Goal: Task Accomplishment & Management: Complete application form

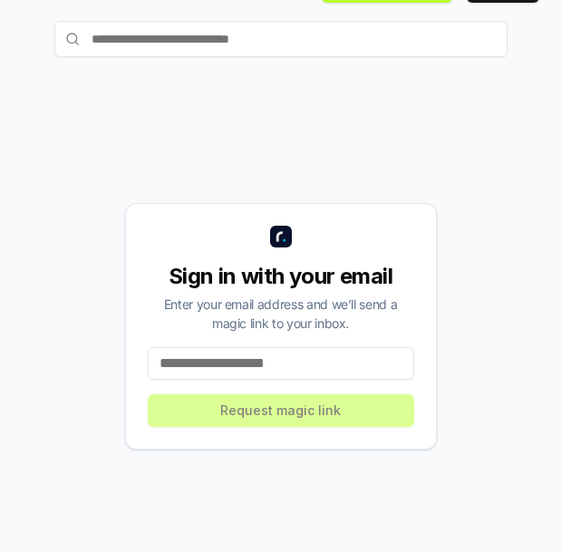
scroll to position [94, 0]
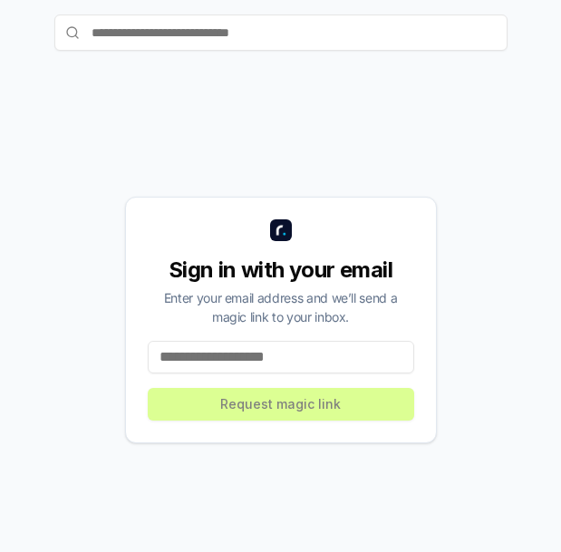
click at [309, 361] on input at bounding box center [281, 357] width 266 height 33
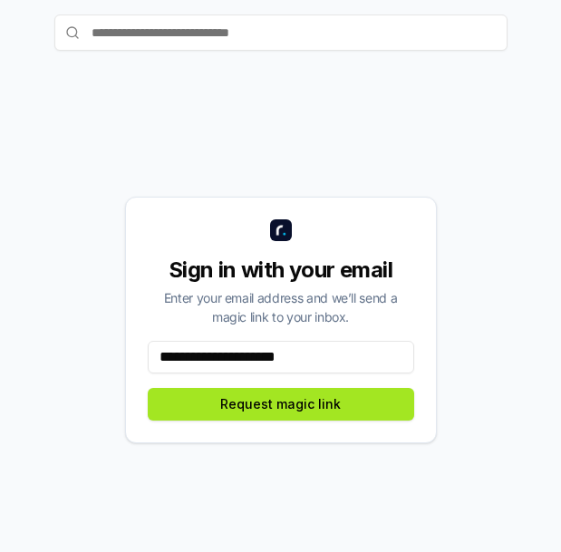
type input "**********"
click at [322, 405] on button "Request magic link" at bounding box center [281, 404] width 266 height 33
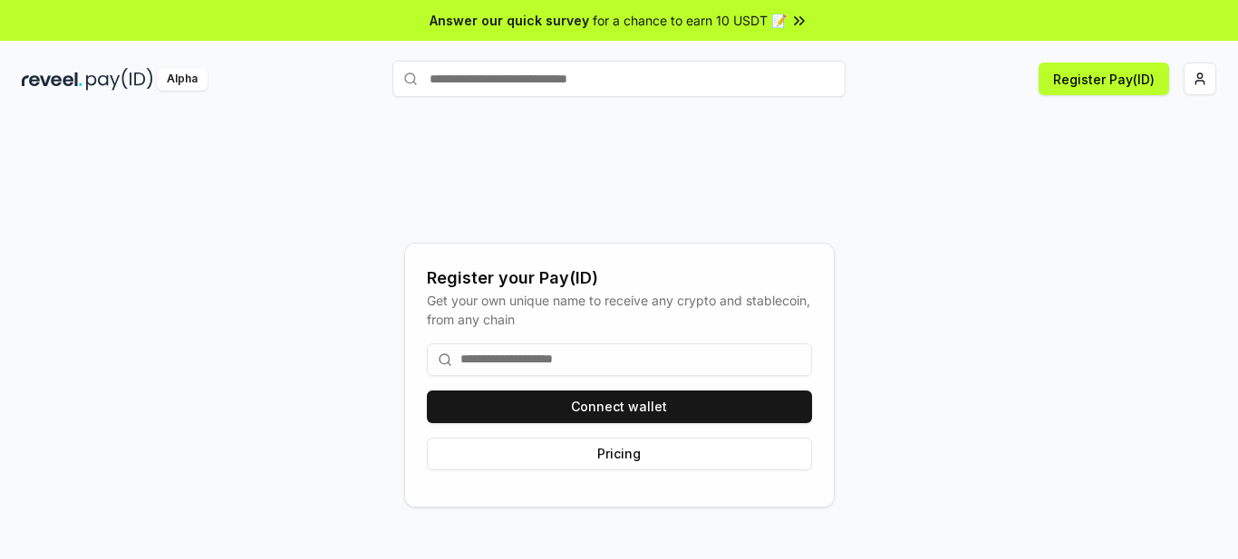
click at [560, 369] on input at bounding box center [619, 360] width 385 height 33
type input "*"
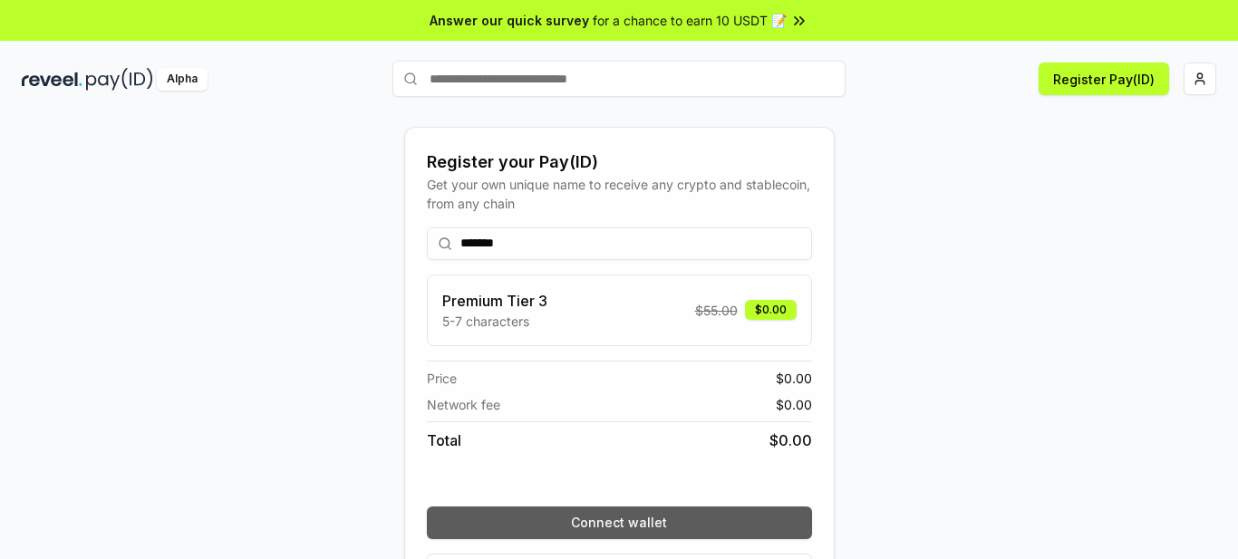
type input "*******"
click at [560, 525] on button "Connect wallet" at bounding box center [619, 523] width 385 height 33
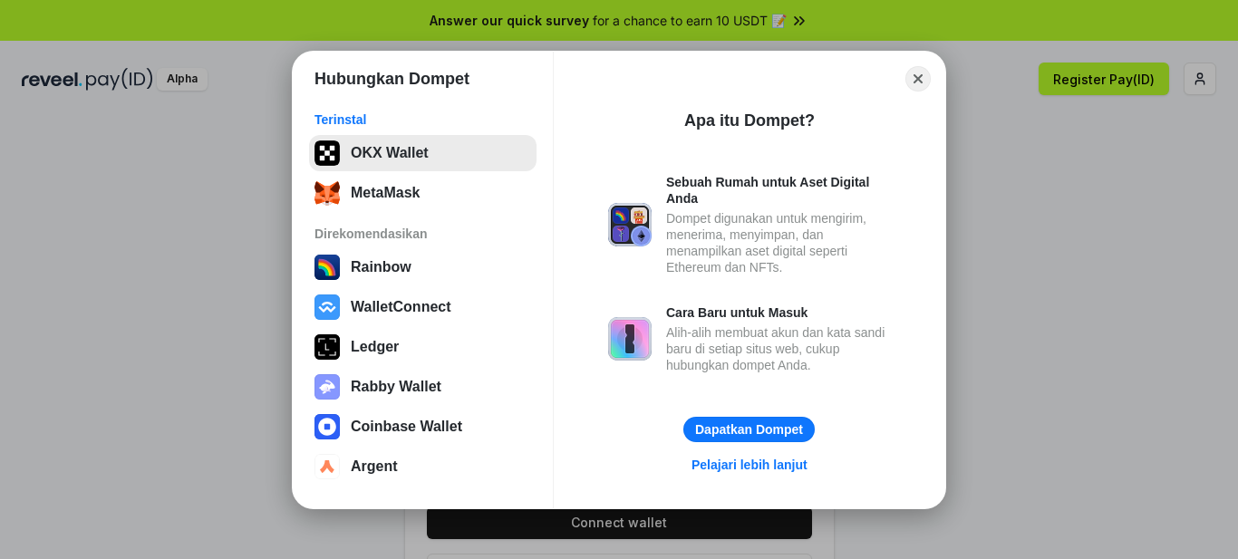
click at [395, 145] on button "OKX Wallet" at bounding box center [423, 153] width 228 height 36
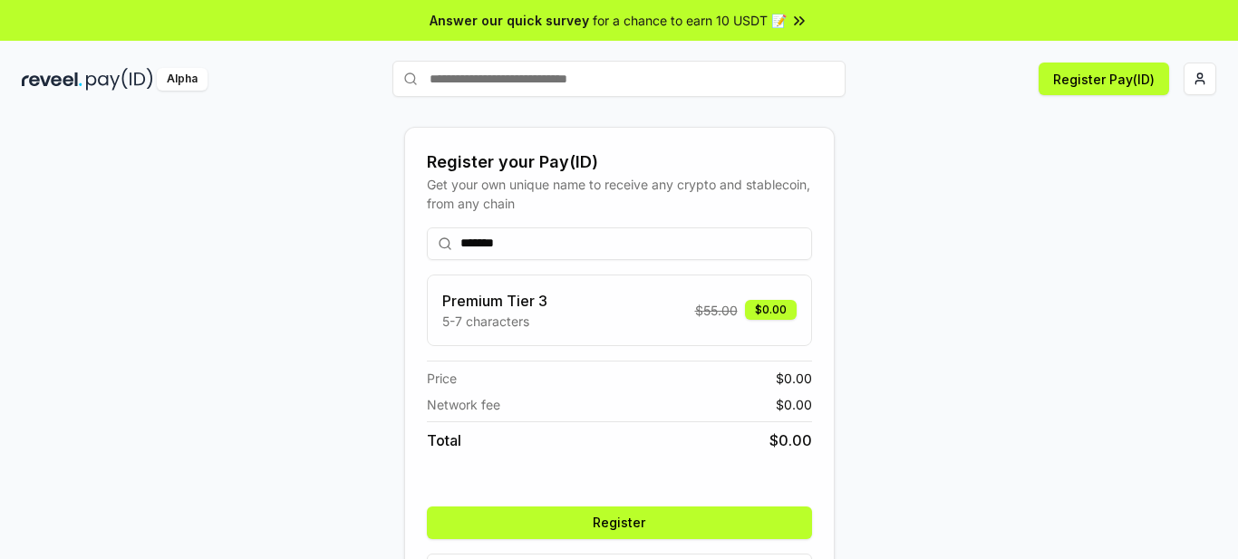
click at [560, 516] on button "Register" at bounding box center [619, 523] width 385 height 33
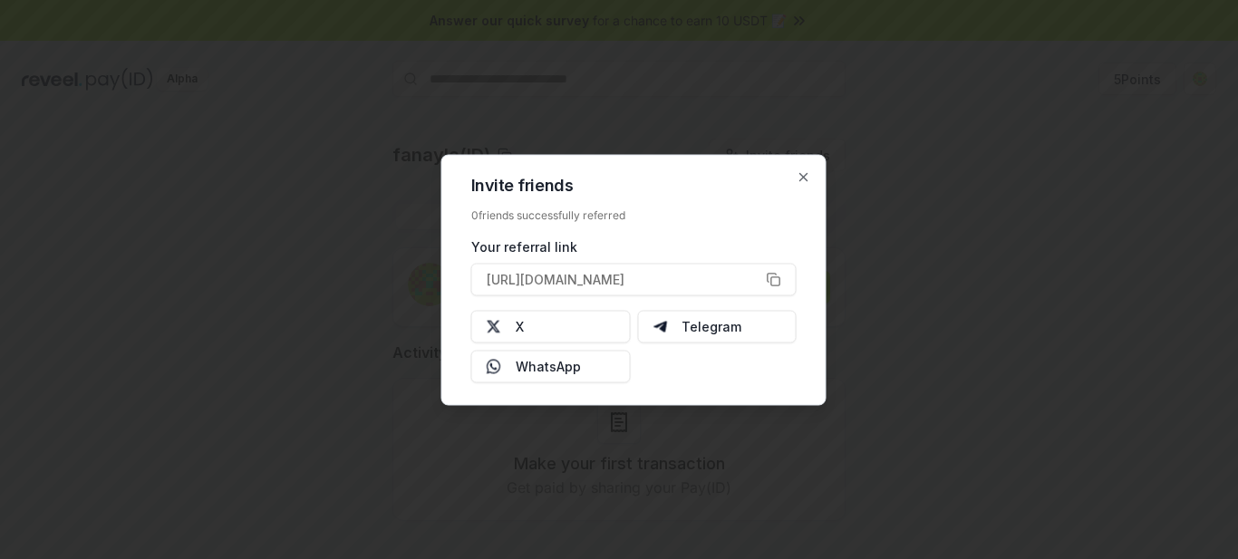
click at [492, 169] on div "Invite friends 0 friends successfully referred Your referral link [URL][DOMAIN_…" at bounding box center [633, 279] width 385 height 251
